Goal: Entertainment & Leisure: Browse casually

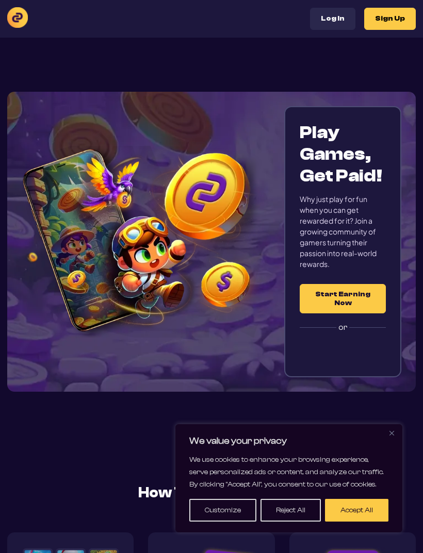
click at [364, 510] on button "Accept All" at bounding box center [356, 510] width 63 height 23
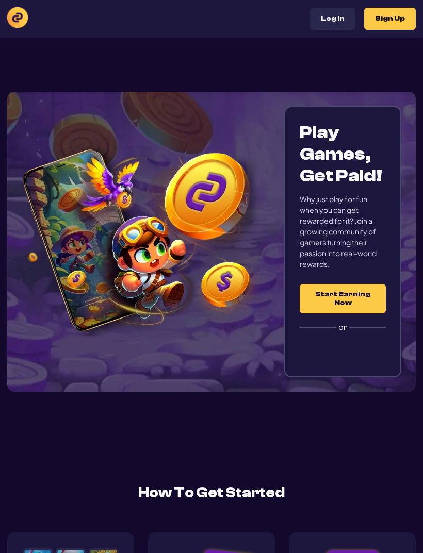
click at [376, 342] on div "Sign in with Google. Opens in new tab" at bounding box center [342, 351] width 103 height 23
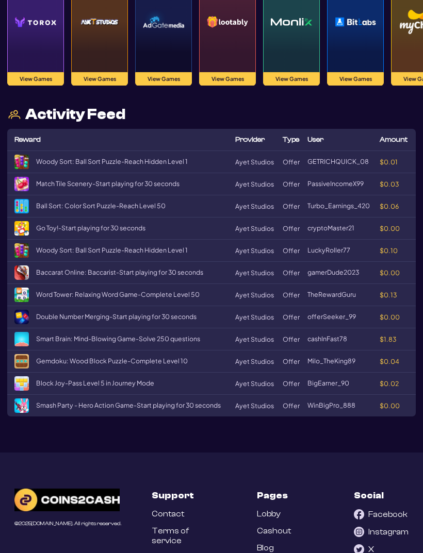
scroll to position [1250, 0]
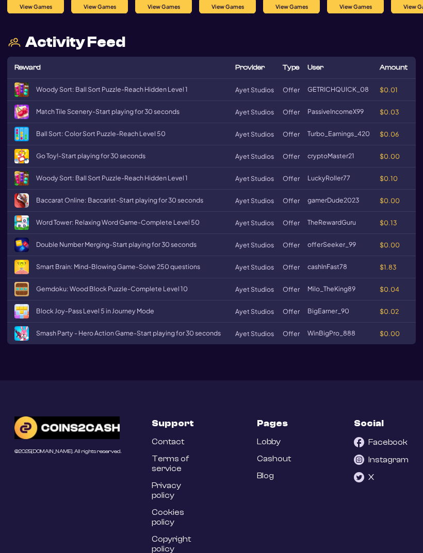
click at [100, 417] on img at bounding box center [66, 428] width 105 height 23
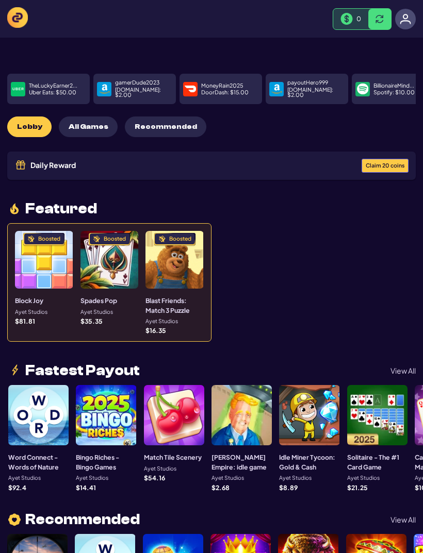
click at [385, 163] on span "Claim 20 coins" at bounding box center [385, 166] width 39 height 6
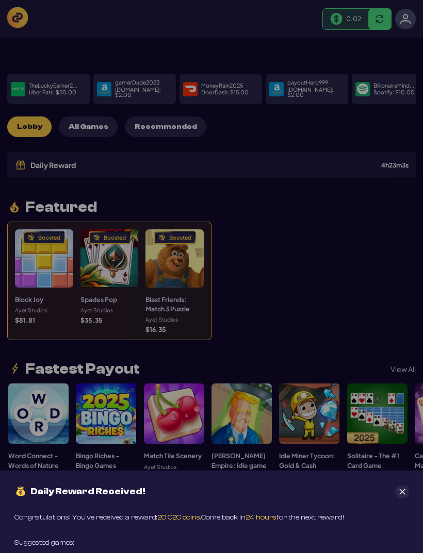
click at [405, 22] on div "Daily Reward Received! Congratulations! You’ve received a reward: 20 C2C coins.…" at bounding box center [211, 276] width 423 height 553
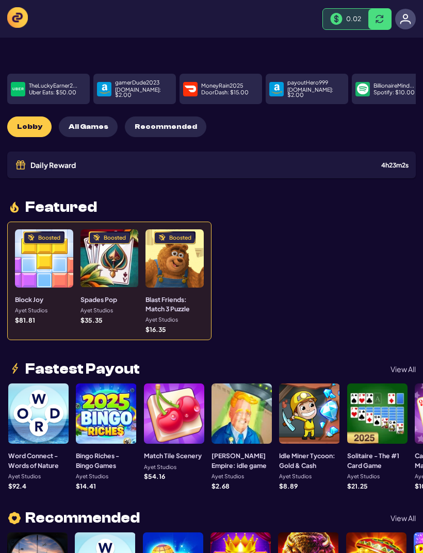
click at [407, 15] on img at bounding box center [405, 18] width 11 height 11
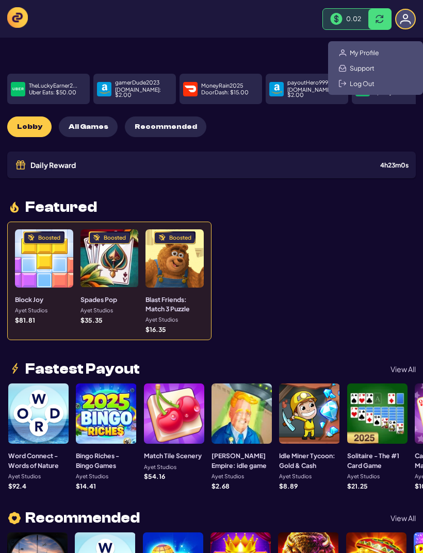
click at [389, 54] on div "My Profile Support Log Out" at bounding box center [375, 68] width 95 height 54
click at [372, 50] on span "My Profile" at bounding box center [364, 52] width 29 height 8
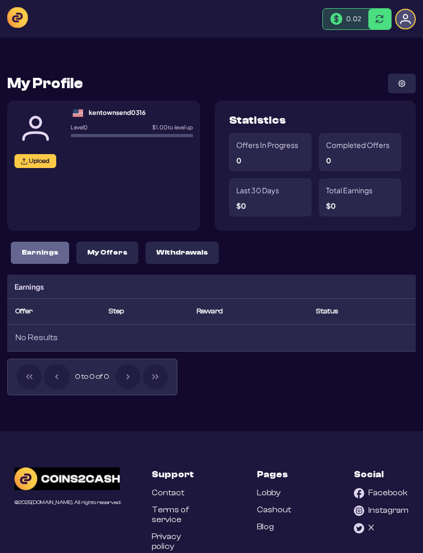
click at [358, 15] on span "0.02" at bounding box center [353, 18] width 15 height 8
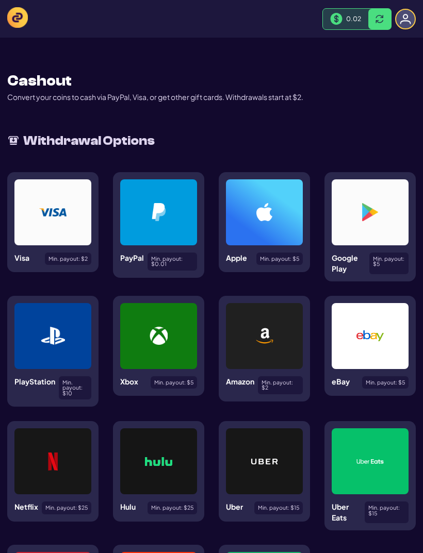
click at [170, 253] on div "Min. payout: $ 0.01" at bounding box center [173, 262] width 50 height 18
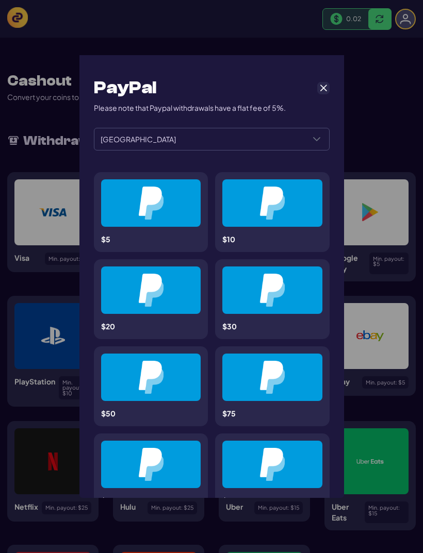
click at [12, 8] on div "**********" at bounding box center [211, 276] width 423 height 553
click at [322, 88] on span "Cancel" at bounding box center [323, 88] width 9 height 9
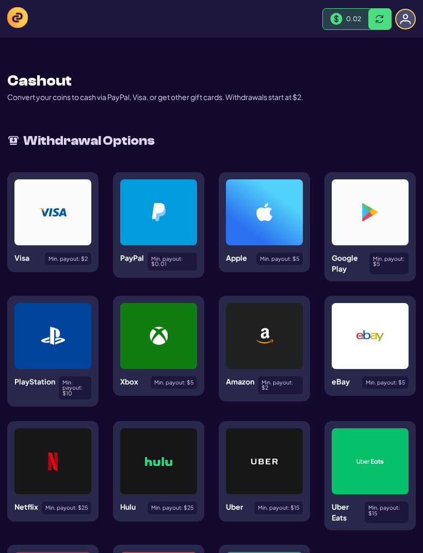
click at [23, 21] on img at bounding box center [17, 17] width 21 height 21
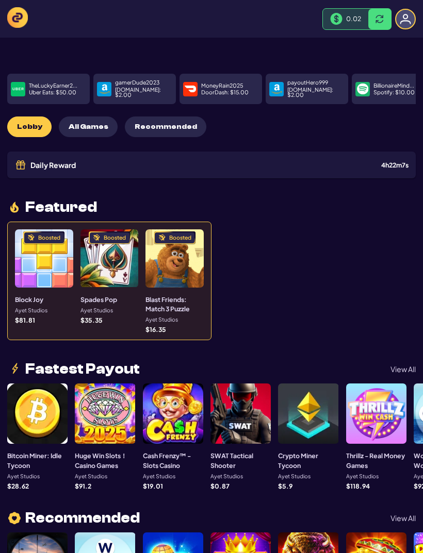
click at [178, 271] on div "Boosted" at bounding box center [174, 259] width 58 height 58
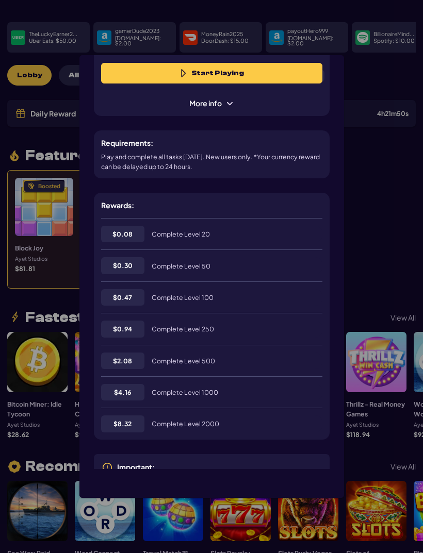
scroll to position [77, 0]
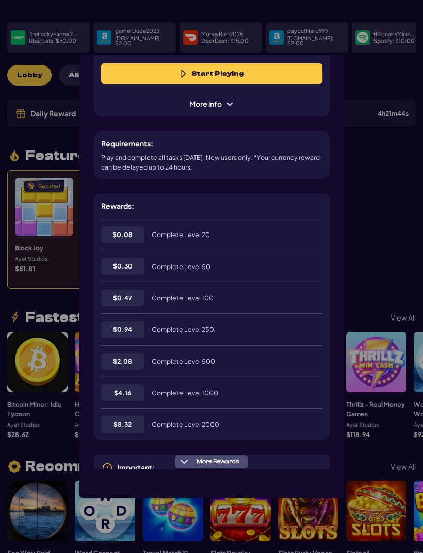
click at [359, 117] on div "Blast Friends: Match 3 Puzzle $ 16.35 16350 Start Playing More info Requirement…" at bounding box center [211, 276] width 423 height 553
click at [286, 99] on div "More info" at bounding box center [211, 104] width 221 height 11
click at [235, 99] on span "More info" at bounding box center [211, 104] width 59 height 11
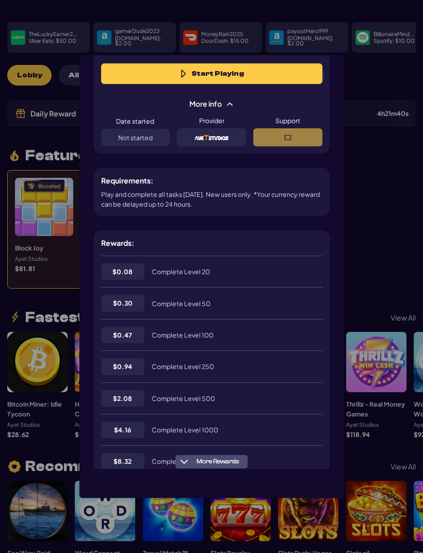
click at [372, 162] on div "Blast Friends: Match 3 Puzzle $ 16.35 16350 Start Playing More info Date starte…" at bounding box center [211, 276] width 423 height 553
click at [229, 100] on span at bounding box center [229, 104] width 8 height 8
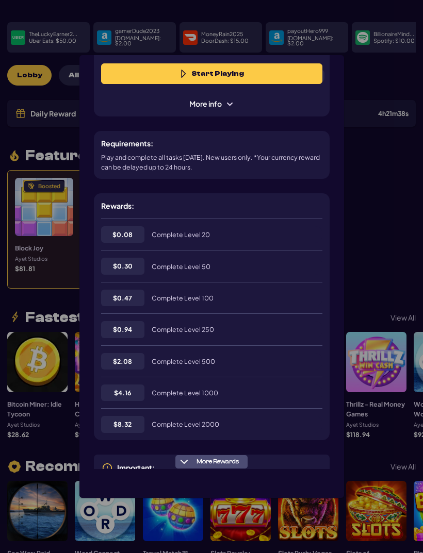
click at [226, 100] on span at bounding box center [229, 104] width 8 height 8
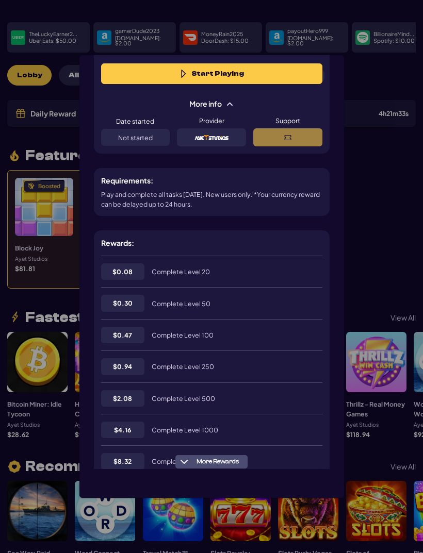
click at [215, 466] on span "More Rewards" at bounding box center [217, 462] width 51 height 8
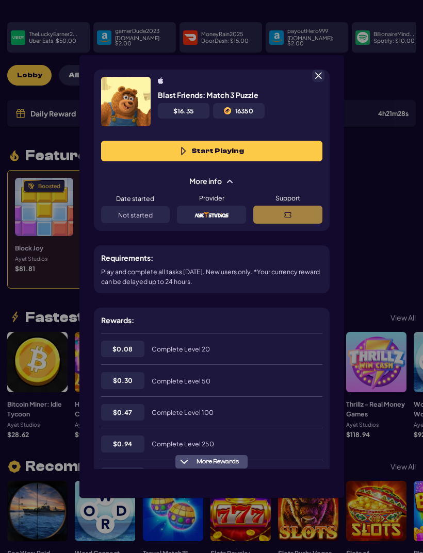
scroll to position [0, 0]
click at [318, 71] on span at bounding box center [318, 75] width 9 height 9
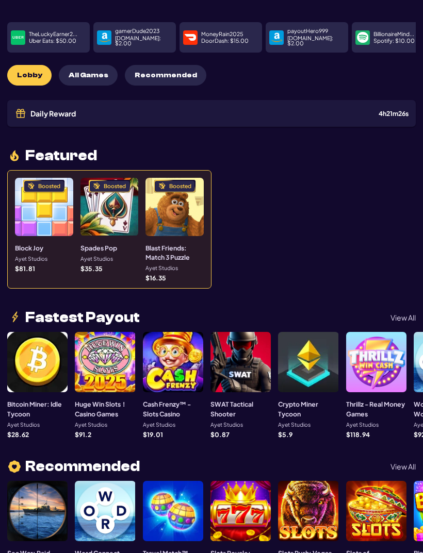
click at [248, 360] on div at bounding box center [240, 362] width 60 height 60
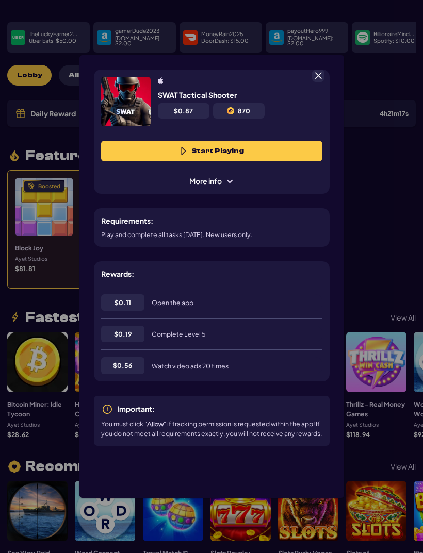
click at [316, 70] on div at bounding box center [318, 76] width 12 height 12
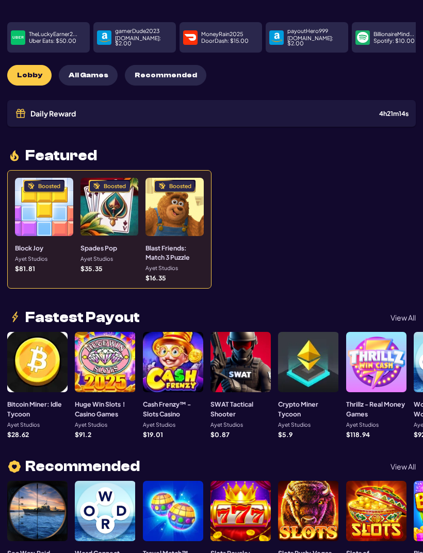
click at [174, 352] on div at bounding box center [173, 362] width 60 height 60
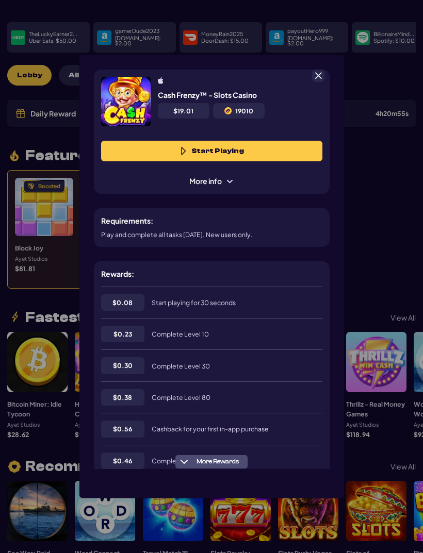
click at [317, 71] on span at bounding box center [318, 75] width 9 height 9
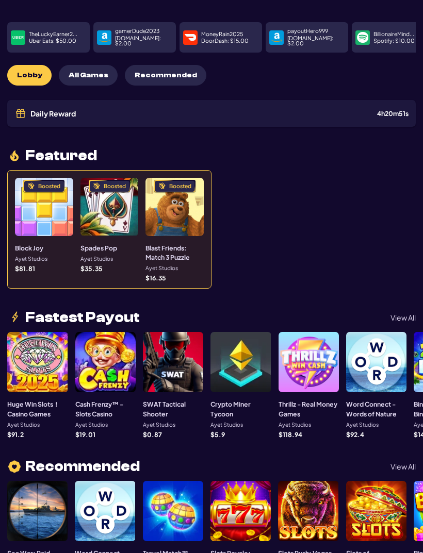
click at [406, 314] on p "View All" at bounding box center [402, 317] width 25 height 7
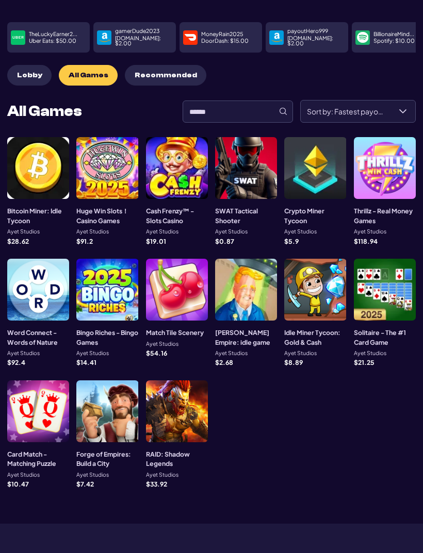
click at [397, 181] on div at bounding box center [385, 168] width 62 height 62
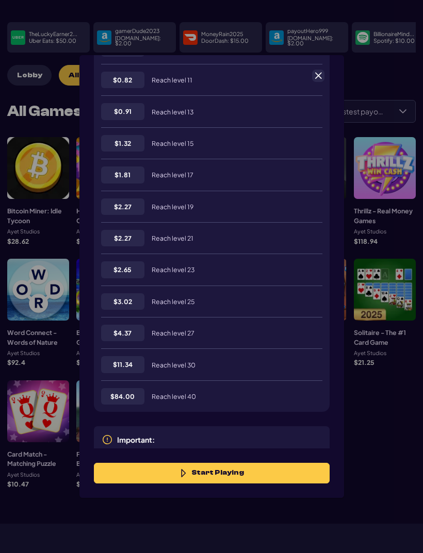
scroll to position [507, 0]
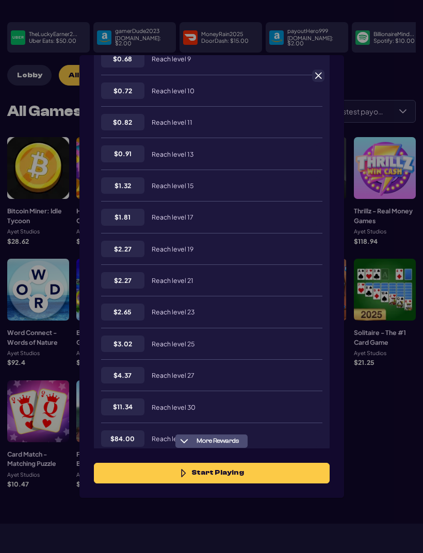
click at [314, 71] on span at bounding box center [318, 75] width 9 height 9
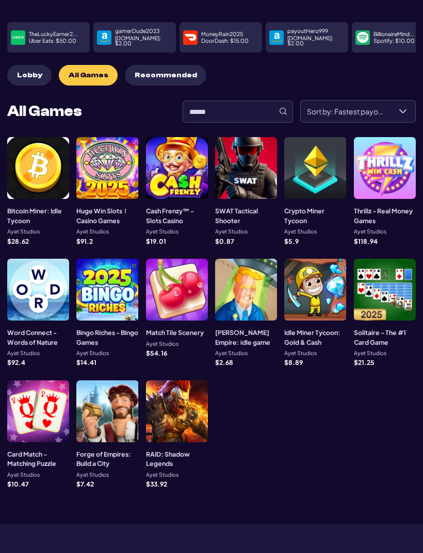
click at [375, 158] on div at bounding box center [385, 168] width 62 height 62
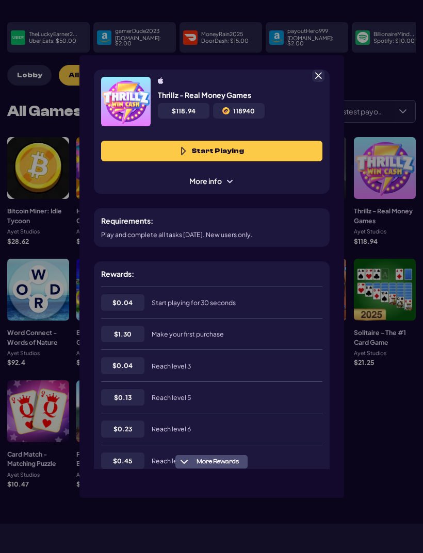
click at [225, 176] on span "More info" at bounding box center [211, 181] width 59 height 11
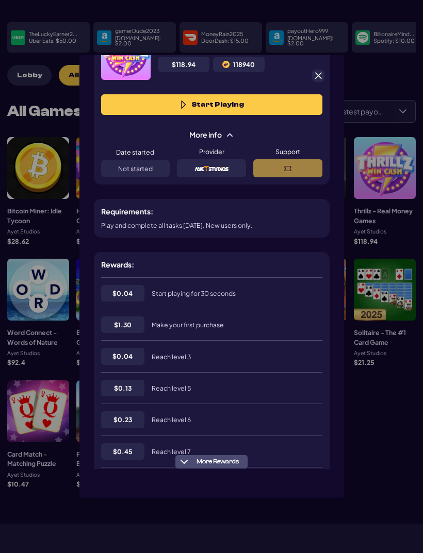
scroll to position [47, 0]
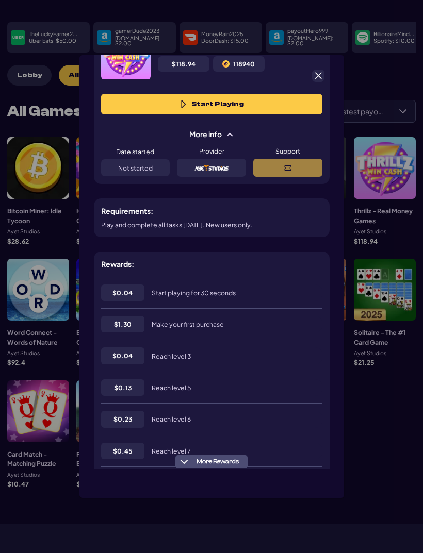
click at [323, 70] on div at bounding box center [318, 76] width 12 height 12
click at [323, 57] on div "Thrillz - Real Money Games $ 118.94 118940 Start Playing More info Date started…" at bounding box center [211, 276] width 423 height 553
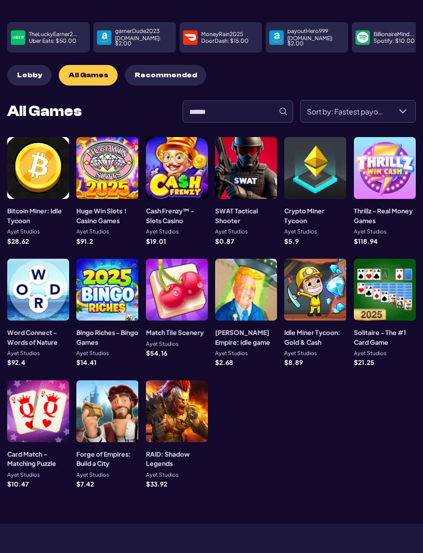
click at [155, 71] on span "Recommended" at bounding box center [166, 75] width 62 height 9
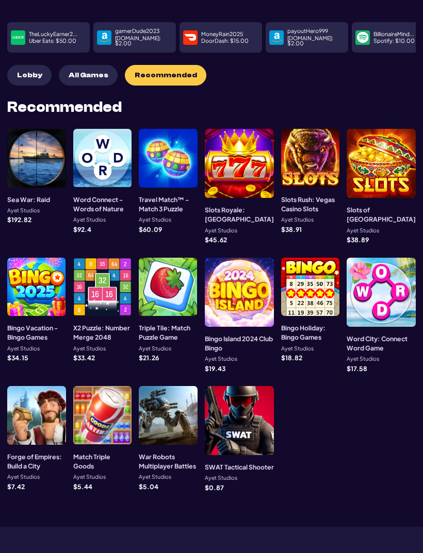
click at [175, 277] on div at bounding box center [168, 287] width 59 height 59
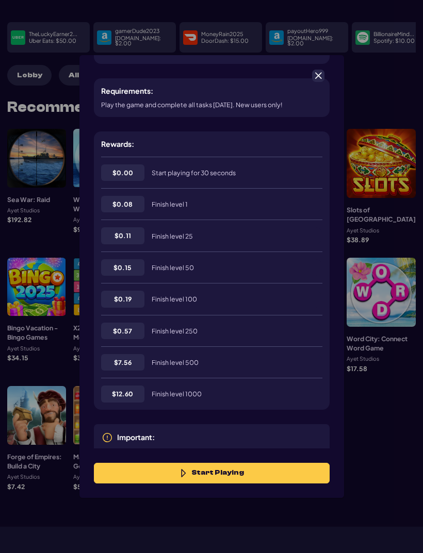
scroll to position [129, 0]
click at [315, 71] on span at bounding box center [318, 75] width 9 height 9
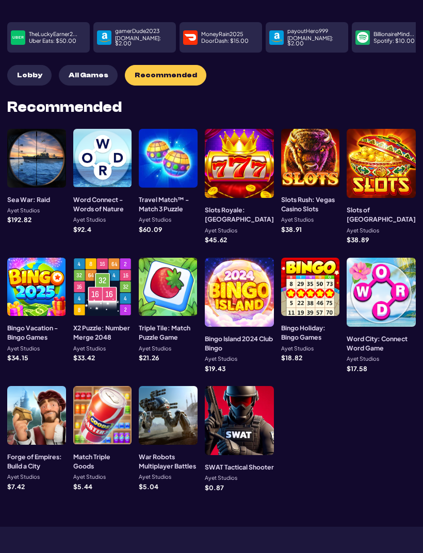
click at [104, 386] on div at bounding box center [102, 415] width 59 height 59
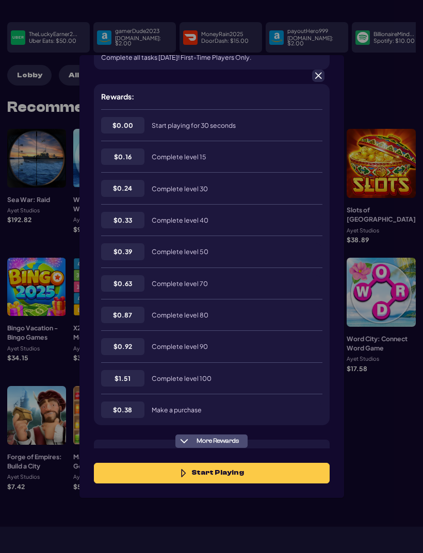
scroll to position [178, 0]
click at [321, 71] on span at bounding box center [318, 75] width 9 height 9
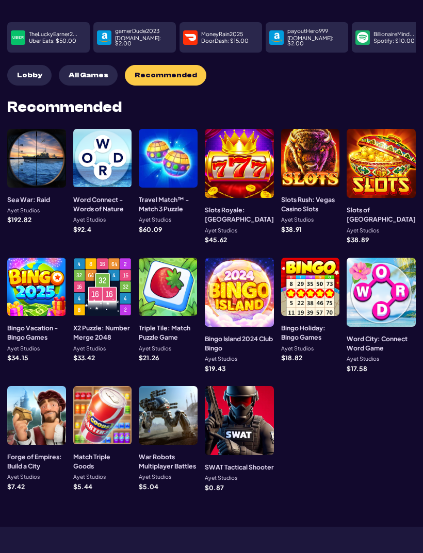
click at [178, 163] on div at bounding box center [168, 158] width 59 height 59
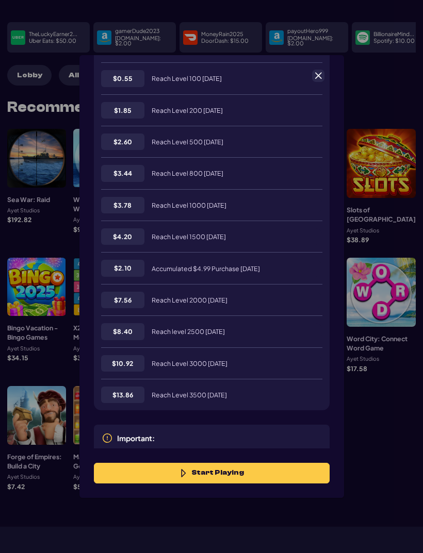
scroll to position [350, 0]
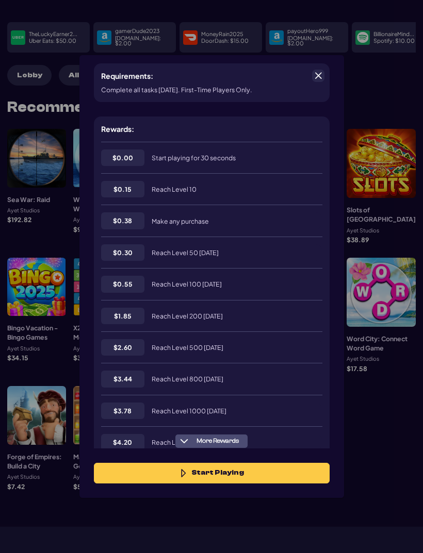
click at [317, 71] on span at bounding box center [318, 75] width 9 height 9
